Goal: Obtain resource: Obtain resource

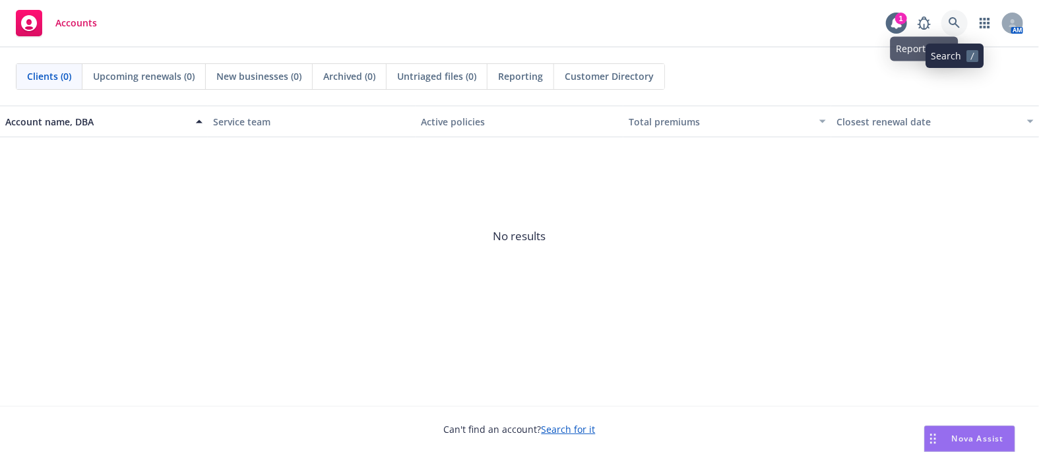
click at [830, 19] on icon at bounding box center [955, 23] width 12 height 12
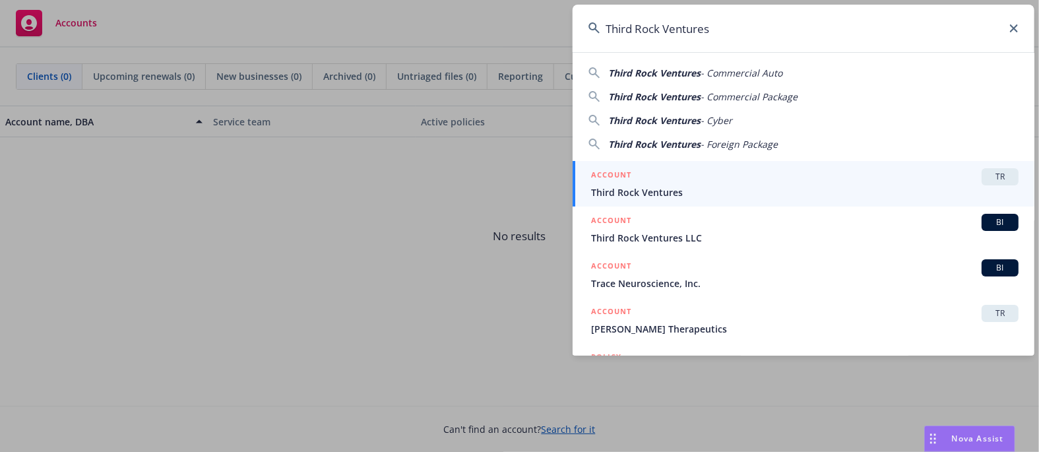
type input "Third Rock Ventures"
click at [830, 180] on span "TR" at bounding box center [1000, 177] width 26 height 12
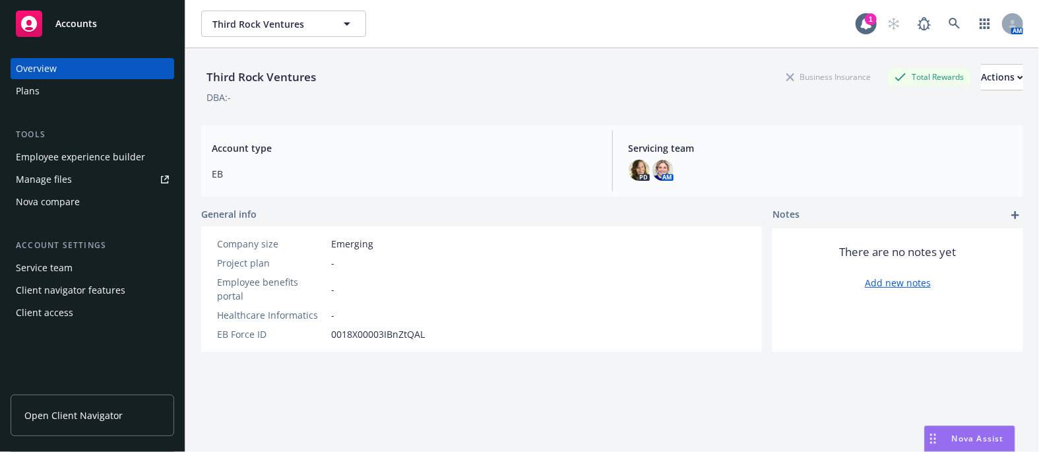
click at [31, 85] on div "Plans" at bounding box center [28, 90] width 24 height 21
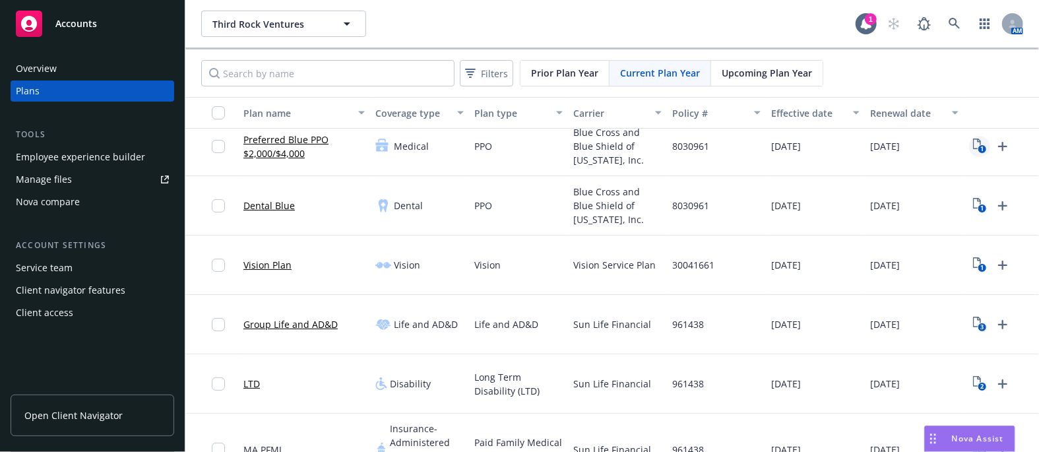
click at [974, 147] on icon "View Plan Documents" at bounding box center [977, 144] width 8 height 11
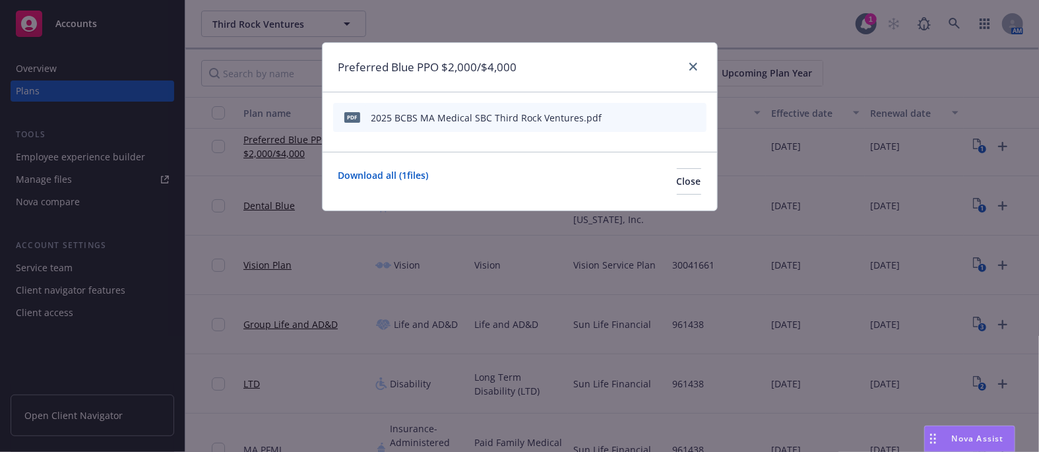
click at [674, 115] on icon "preview file" at bounding box center [673, 116] width 12 height 9
click at [692, 65] on icon "close" at bounding box center [693, 67] width 8 height 8
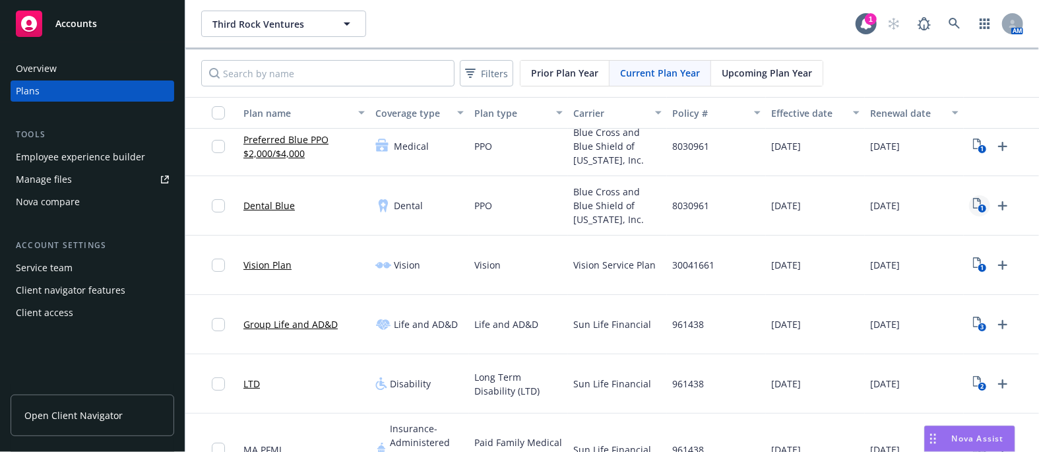
click at [977, 204] on icon "1" at bounding box center [980, 205] width 14 height 15
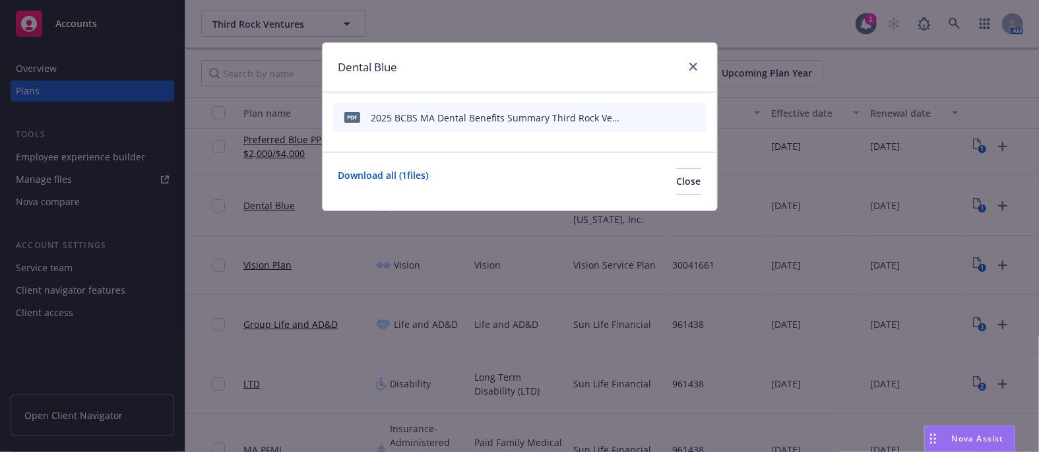
click at [672, 118] on icon "preview file" at bounding box center [673, 116] width 12 height 9
drag, startPoint x: 689, startPoint y: 69, endPoint x: 679, endPoint y: 73, distance: 10.7
click at [689, 69] on icon "close" at bounding box center [693, 67] width 8 height 8
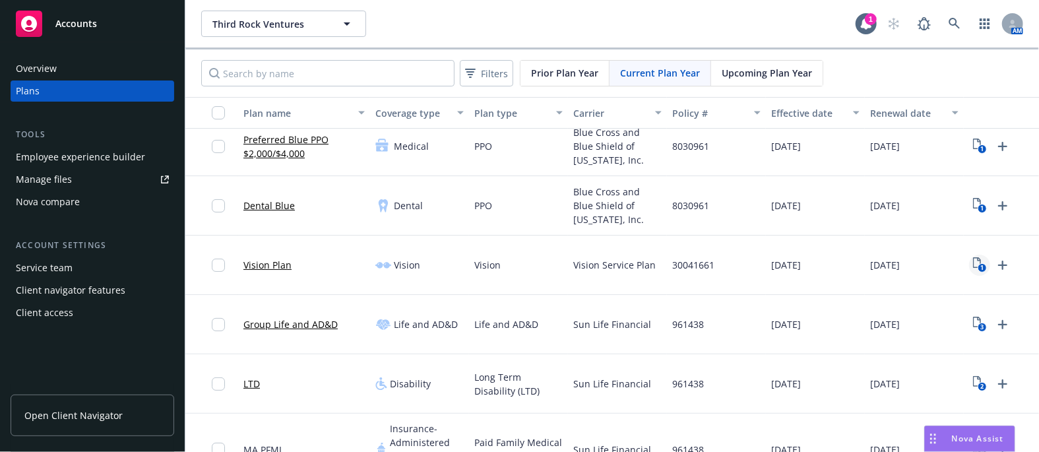
click at [983, 265] on rect "View Plan Documents" at bounding box center [982, 268] width 9 height 9
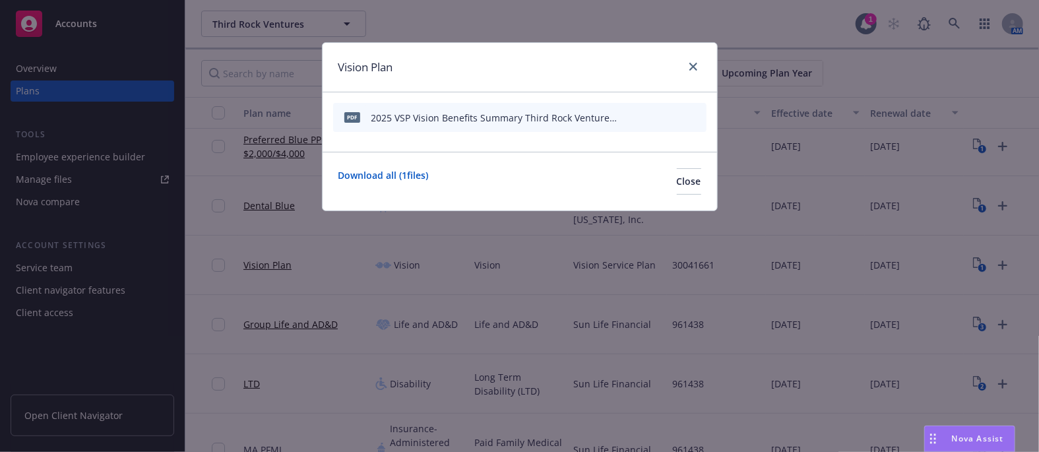
click at [672, 112] on icon "preview file" at bounding box center [673, 116] width 12 height 9
